Goal: Information Seeking & Learning: Understand process/instructions

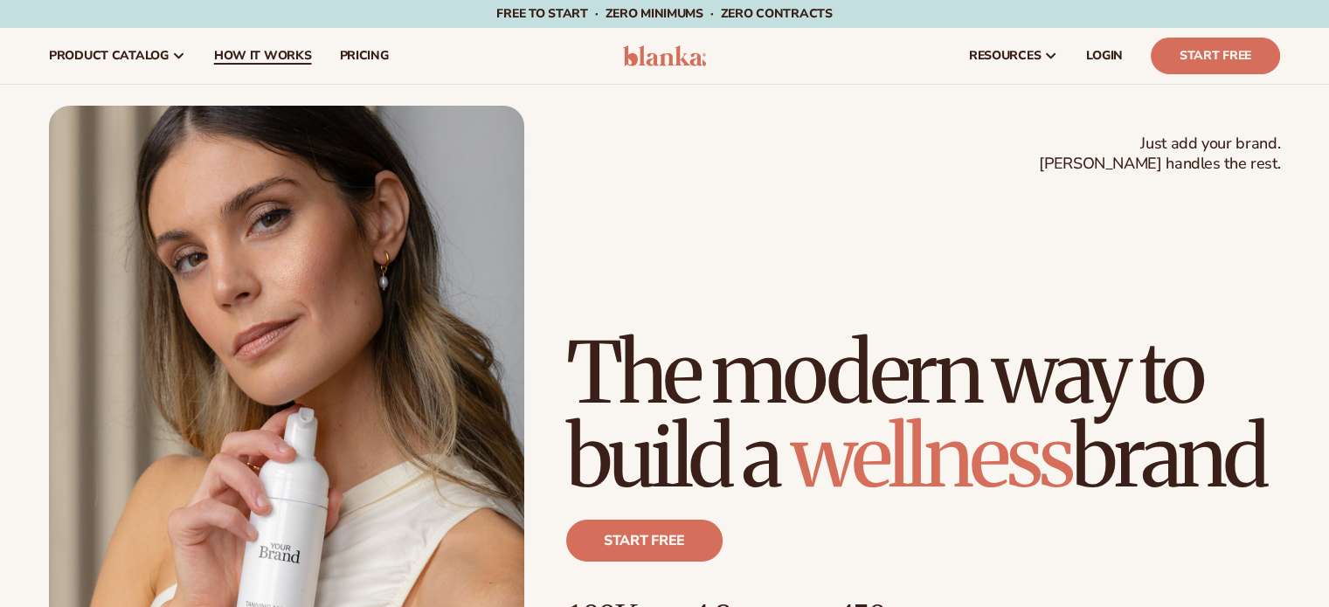
click at [220, 45] on link "How It Works" at bounding box center [263, 56] width 126 height 56
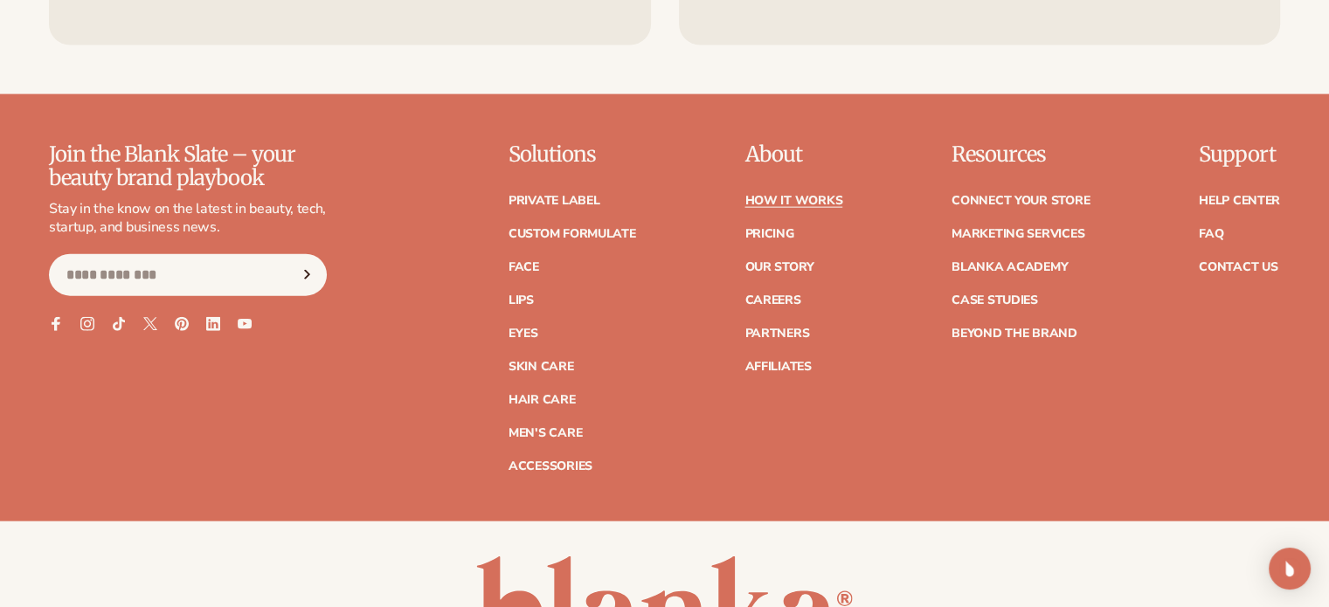
scroll to position [4019, 0]
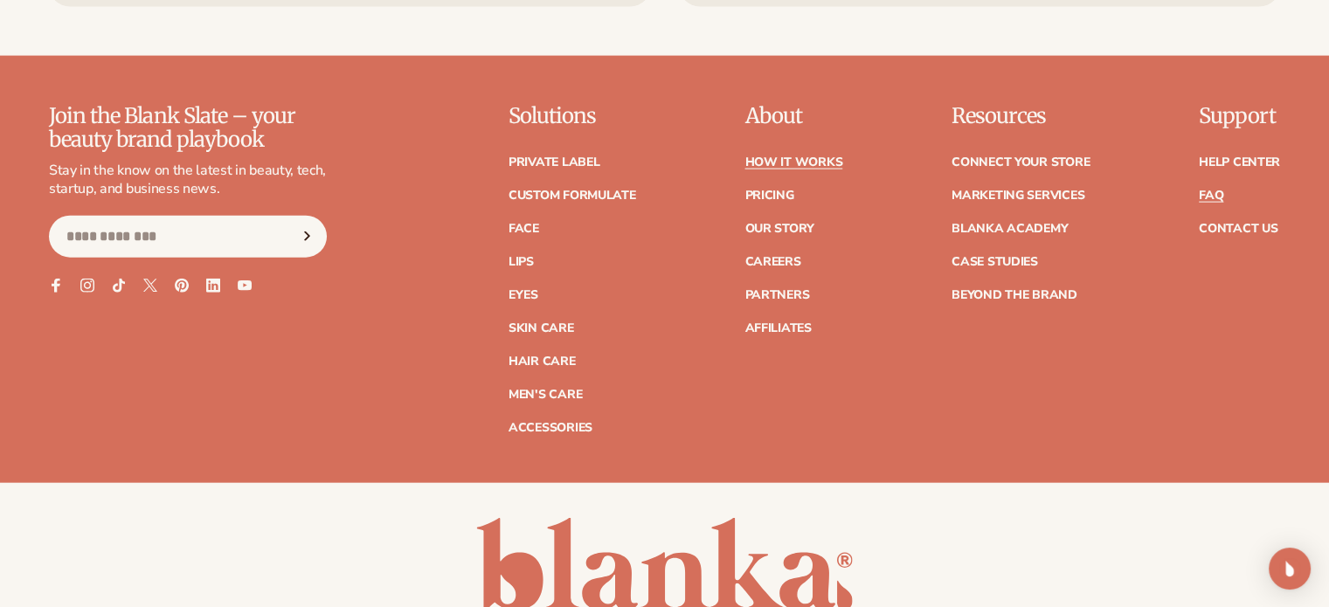
click at [1211, 194] on link "FAQ" at bounding box center [1211, 196] width 24 height 12
